Goal: Browse casually

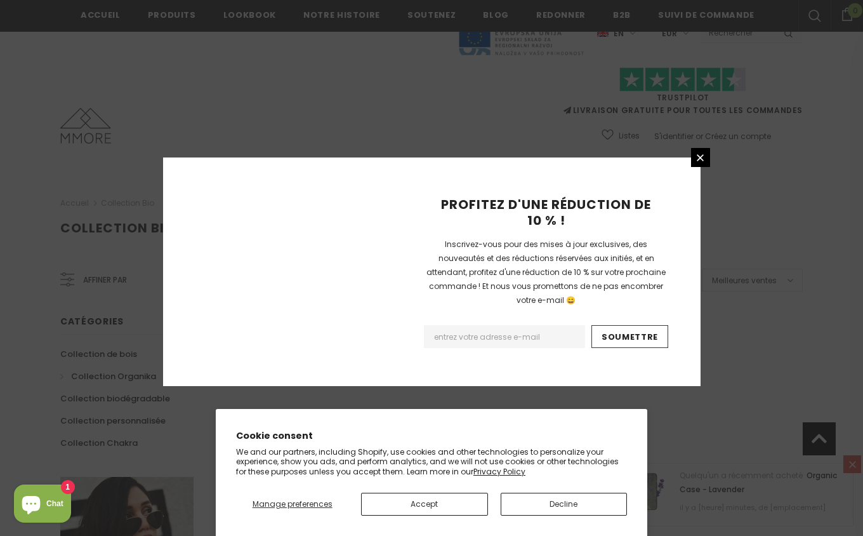
scroll to position [796, 0]
